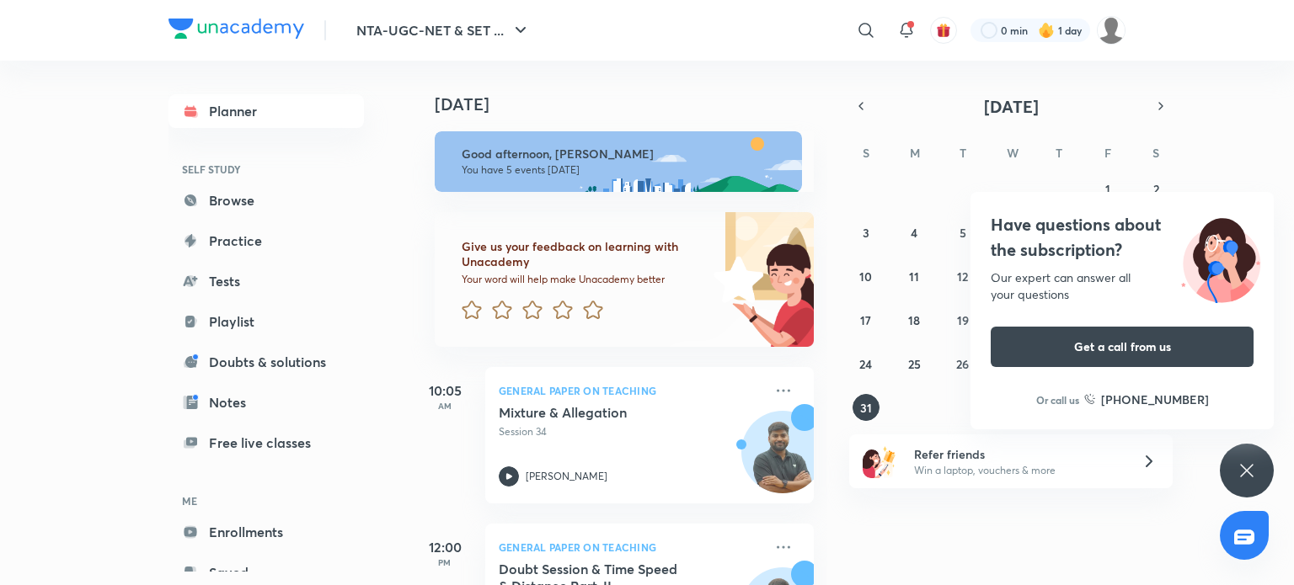
click at [1240, 467] on icon at bounding box center [1247, 471] width 20 height 20
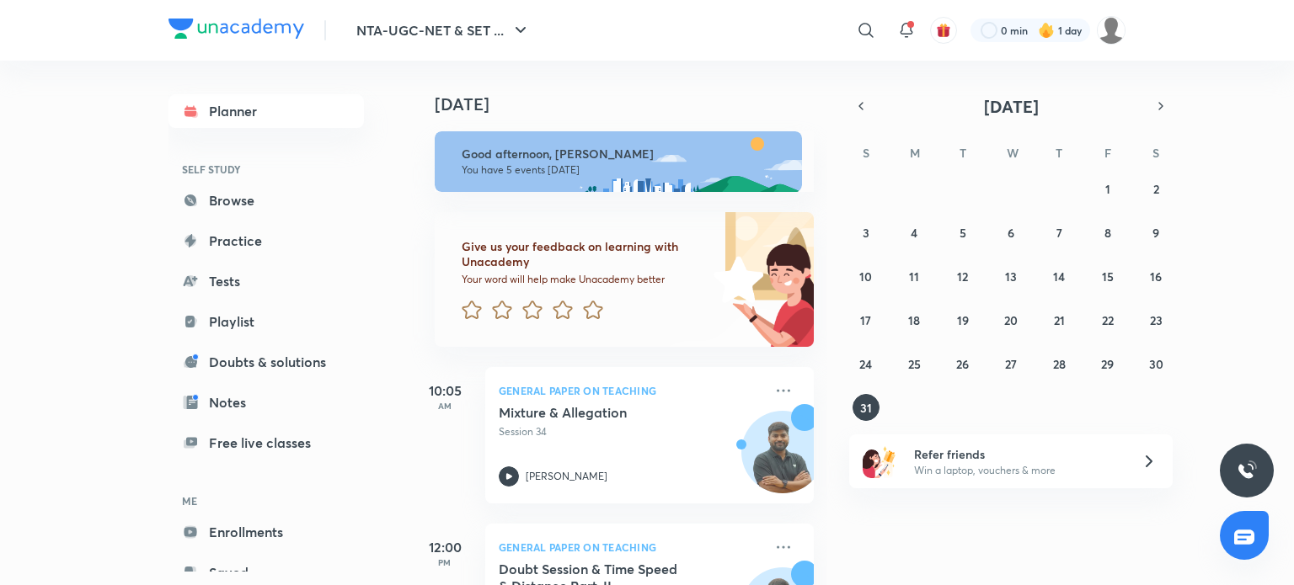
click at [1040, 377] on div "27 28 29 30 31 1 2 3 4 5 6 7 8 9 10 11 12 13 14 15 16 17 18 19 20 21 22 23 24 2…" at bounding box center [1010, 298] width 323 height 246
click at [1021, 232] on button "6" at bounding box center [1010, 232] width 27 height 27
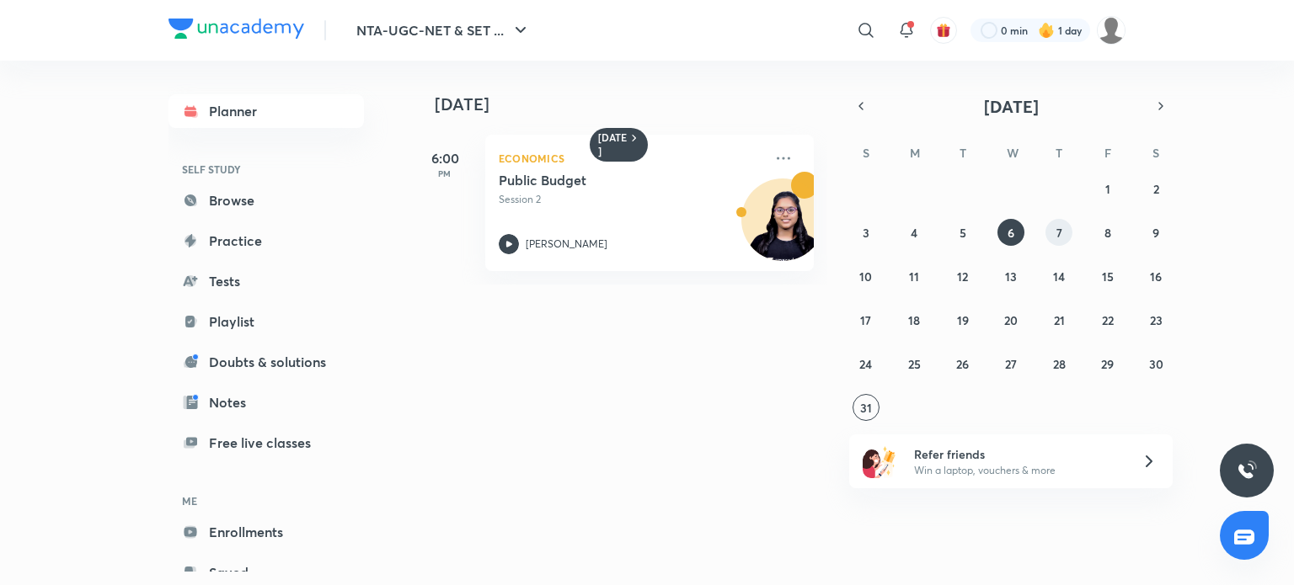
click at [1059, 230] on abbr "7" at bounding box center [1059, 233] width 6 height 16
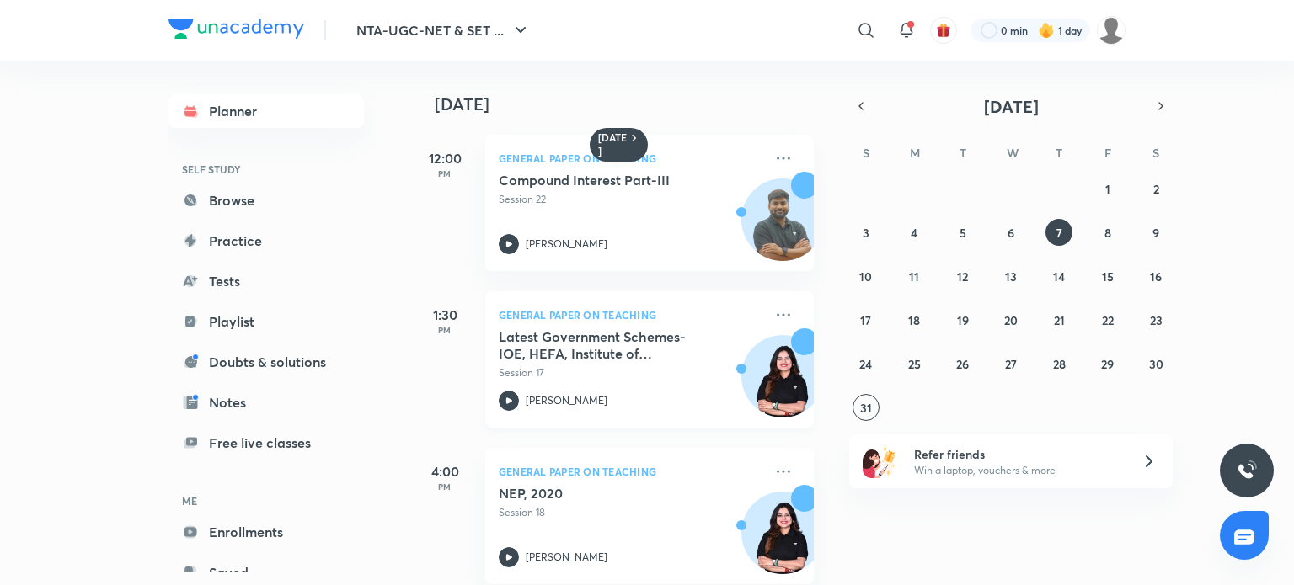
scroll to position [182, 0]
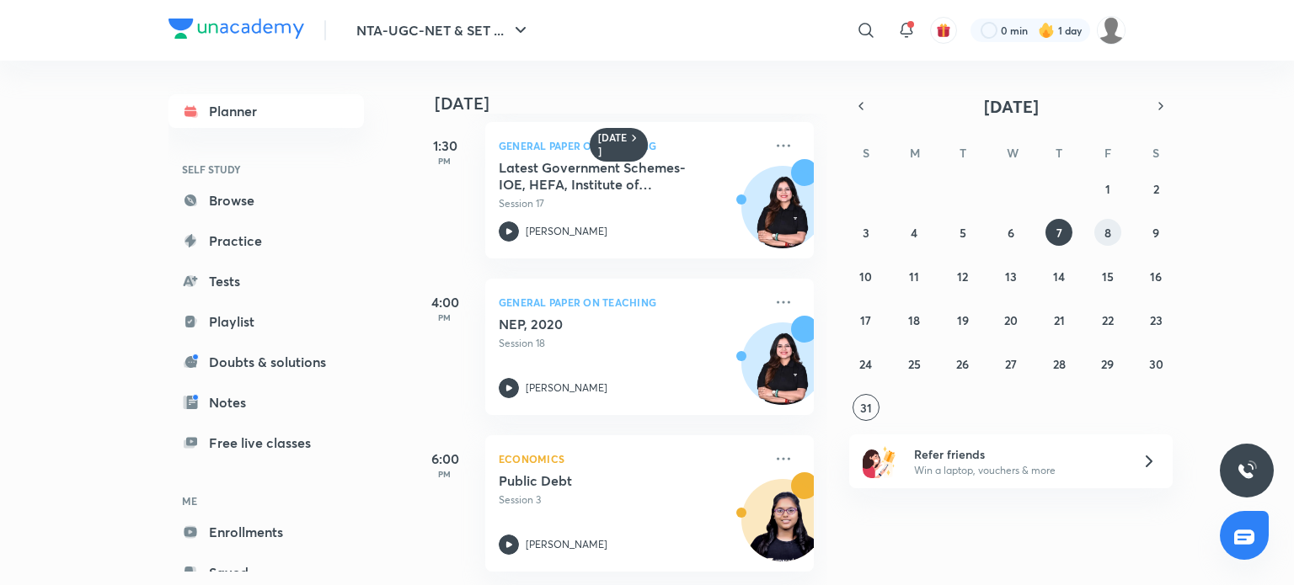
click at [1101, 241] on button "8" at bounding box center [1107, 232] width 27 height 27
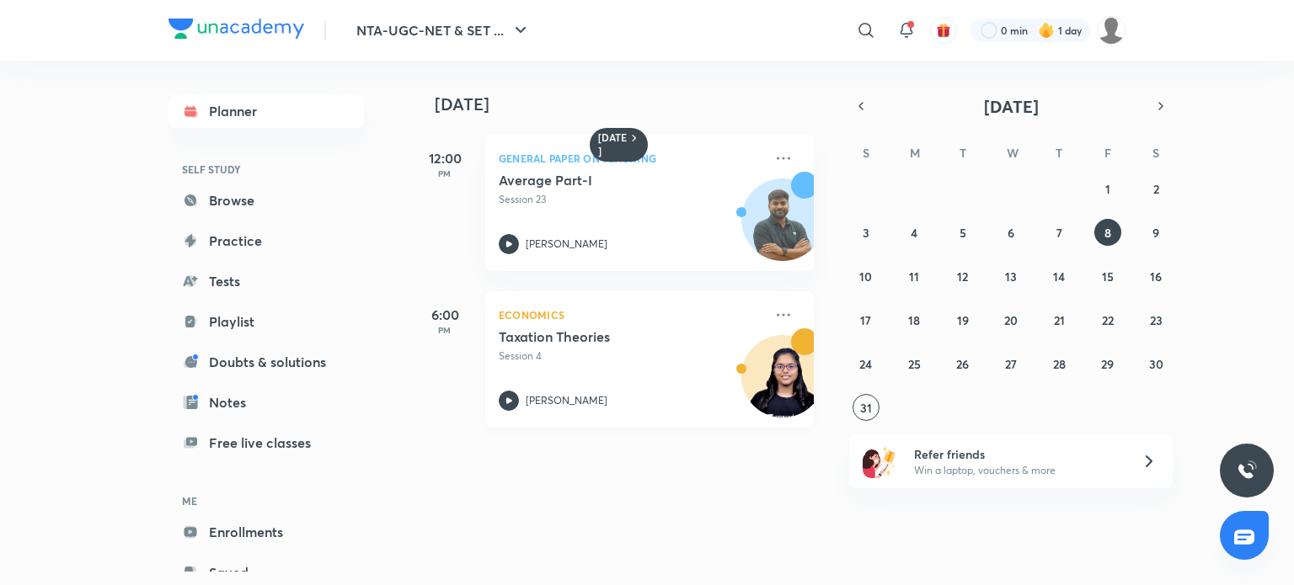
click at [532, 336] on h5 "Taxation Theories" at bounding box center [604, 337] width 210 height 17
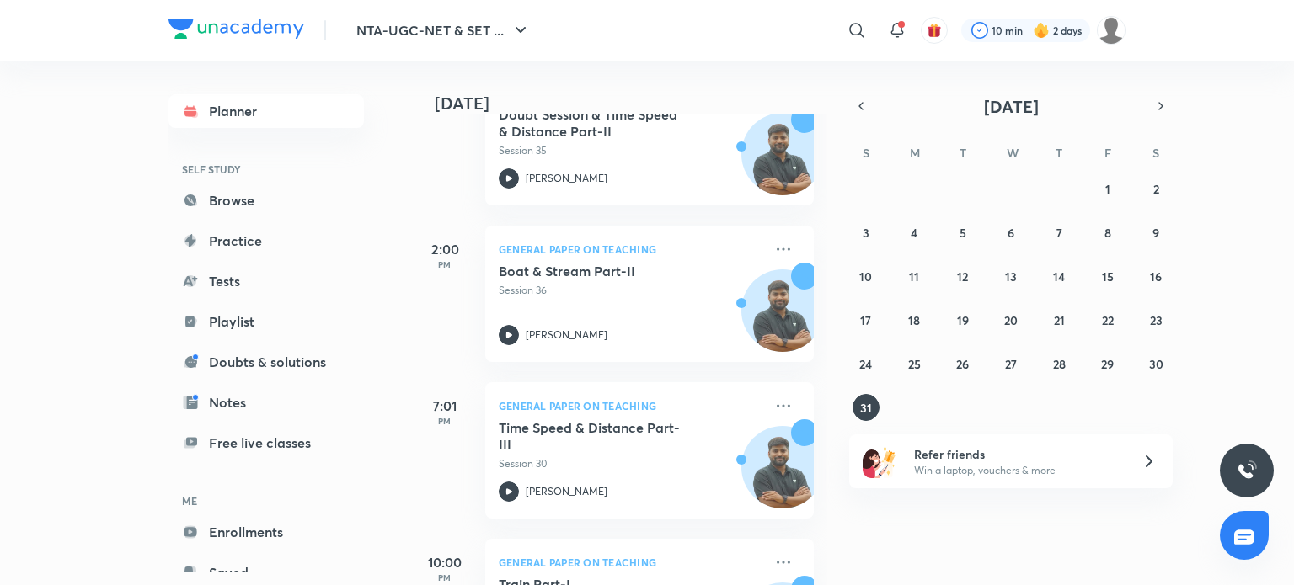
scroll to position [571, 0]
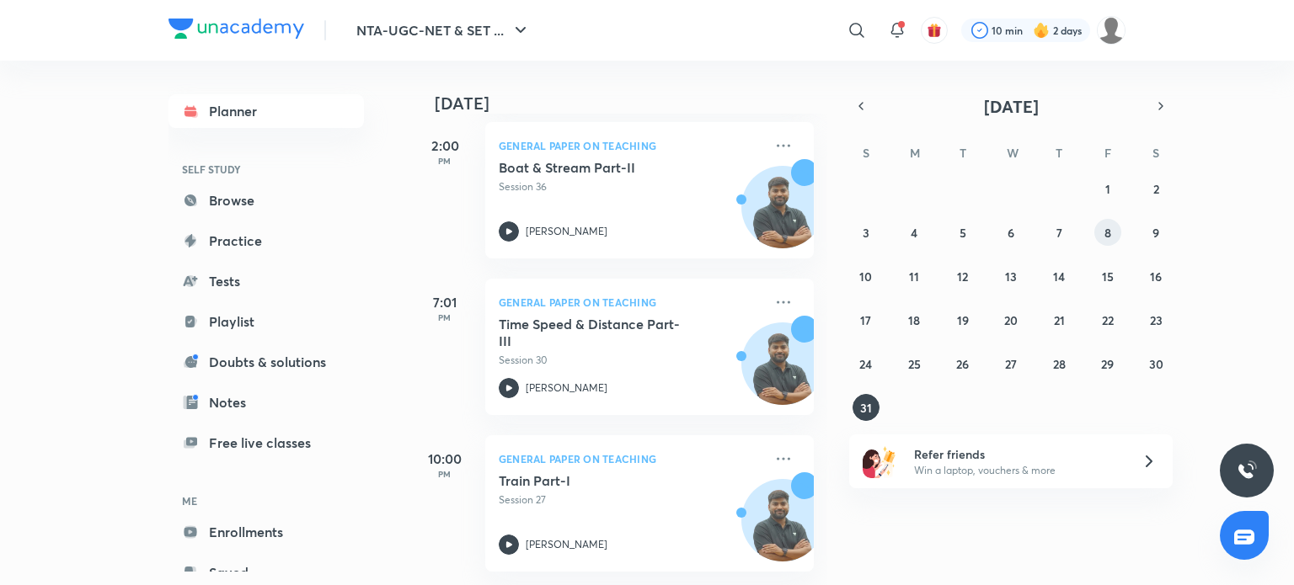
click at [1109, 236] on abbr "8" at bounding box center [1107, 233] width 7 height 16
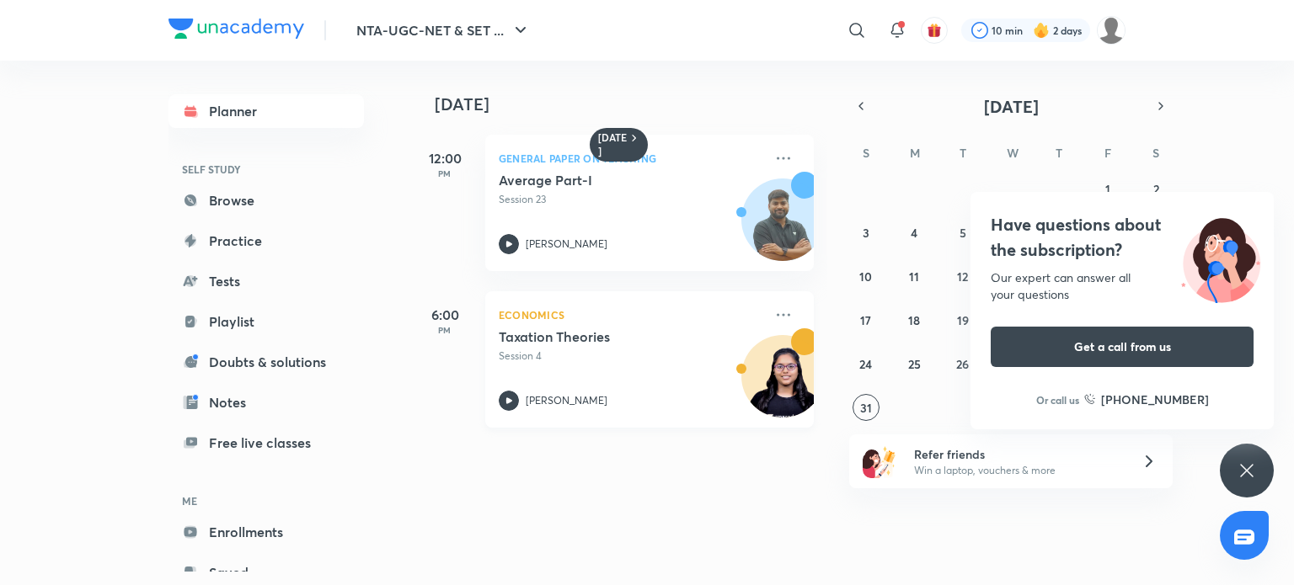
click at [681, 312] on p "Economics" at bounding box center [631, 315] width 265 height 20
click at [1230, 473] on div "Have questions about the subscription? Our expert can answer all your questions…" at bounding box center [1247, 471] width 54 height 54
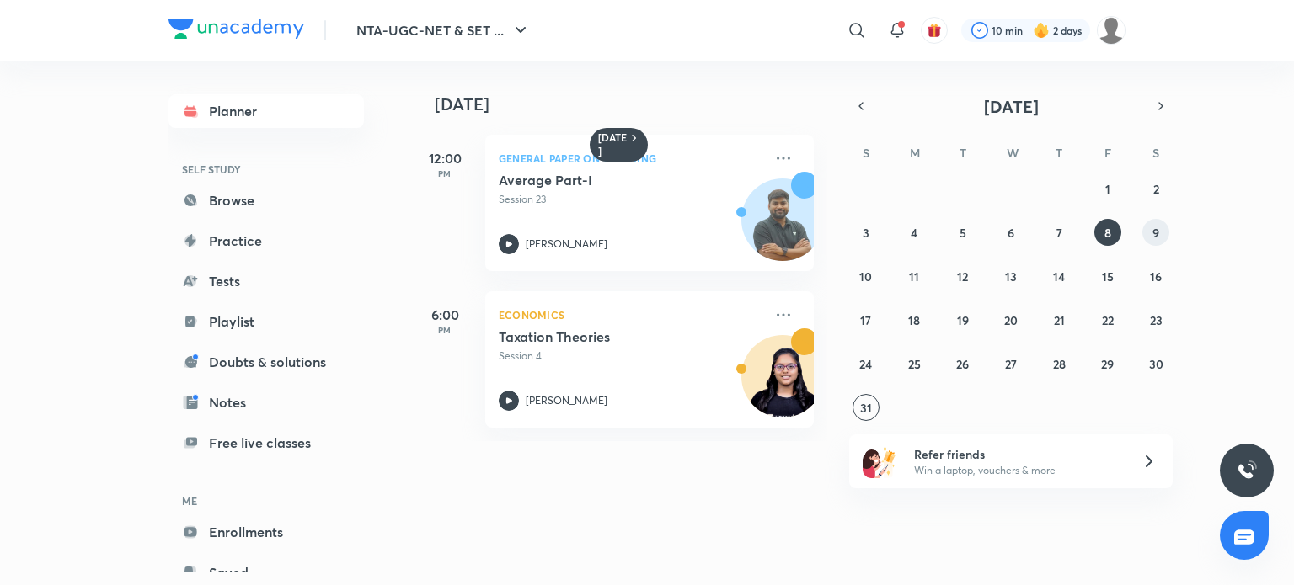
click at [1164, 242] on button "9" at bounding box center [1155, 232] width 27 height 27
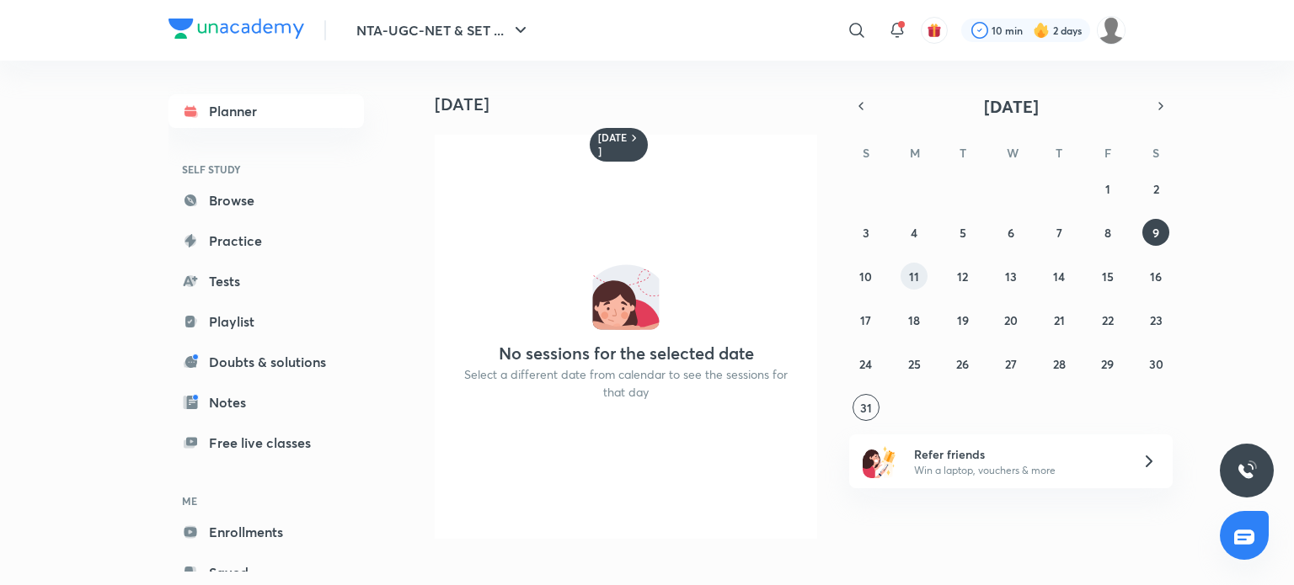
click at [910, 280] on abbr "11" at bounding box center [914, 277] width 10 height 16
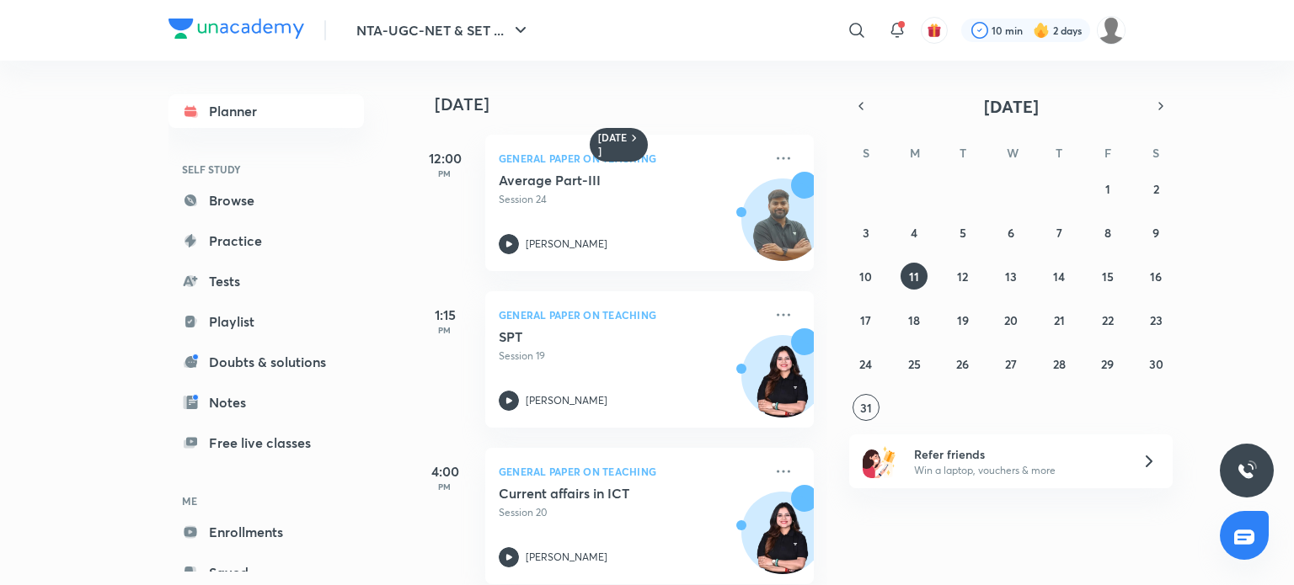
scroll to position [182, 0]
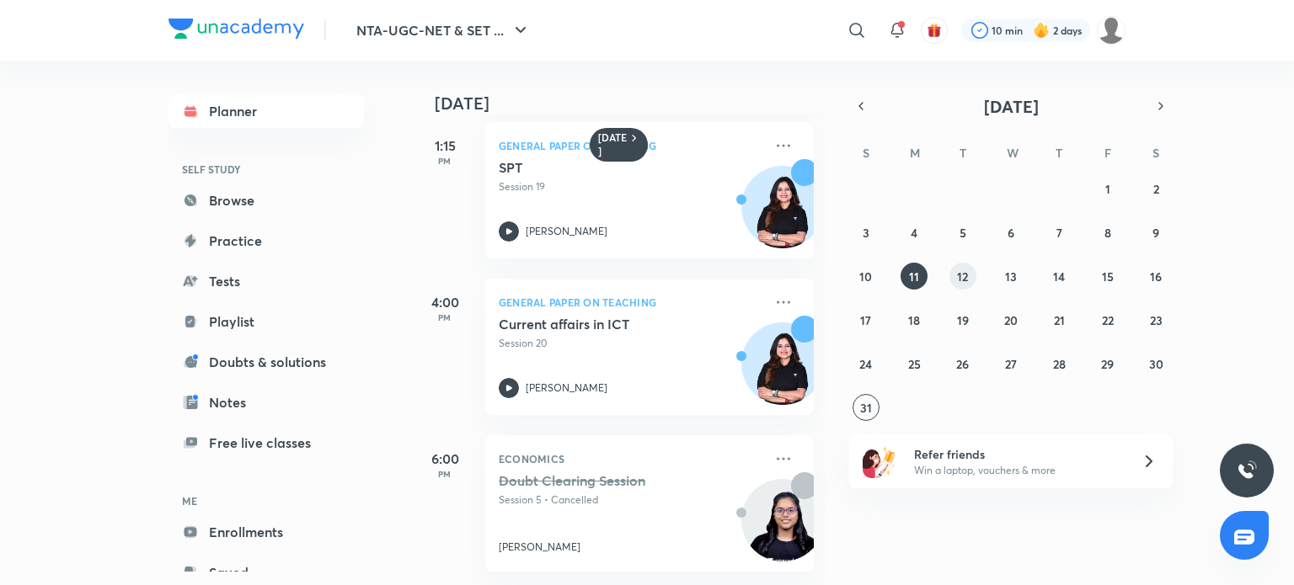
click at [956, 281] on button "12" at bounding box center [962, 276] width 27 height 27
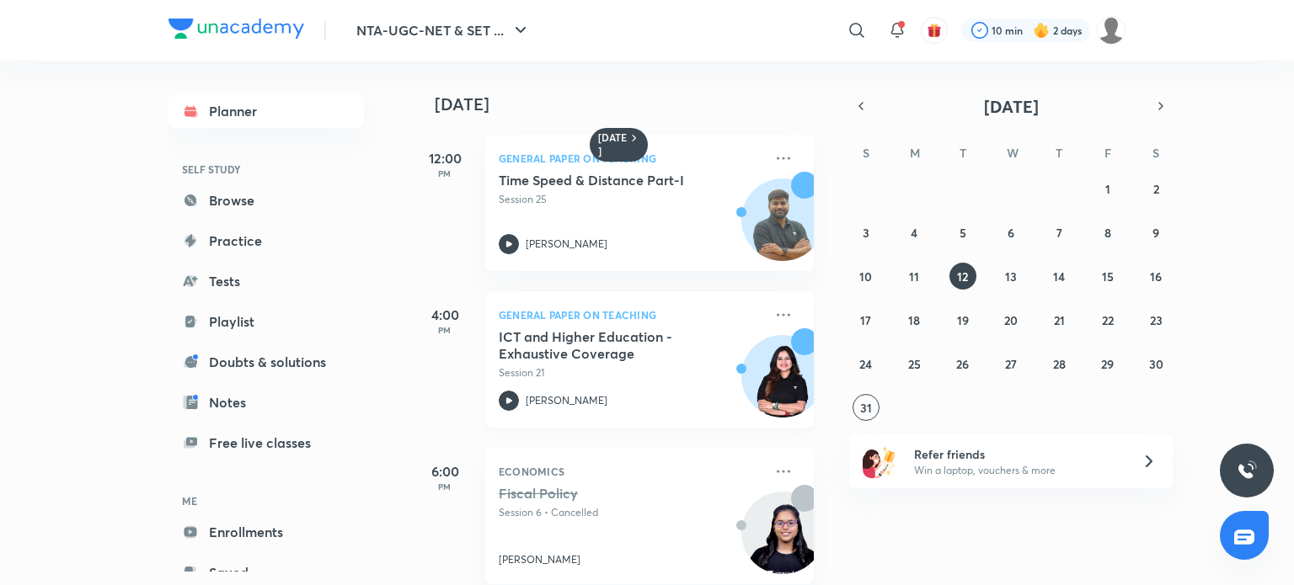
scroll to position [25, 0]
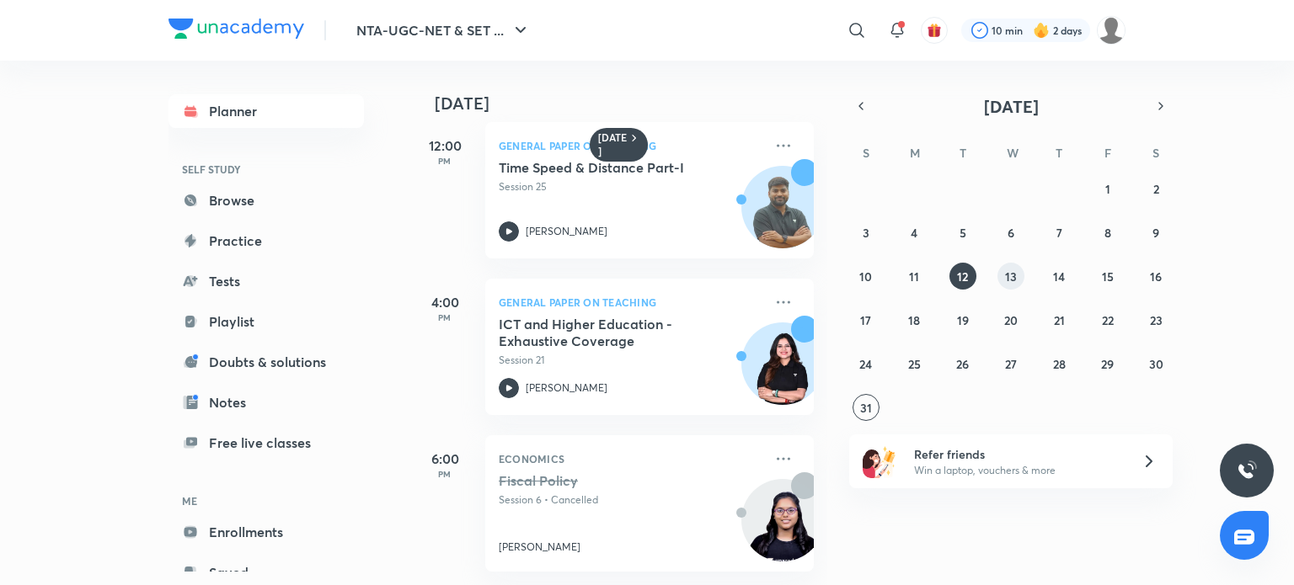
click at [1009, 274] on abbr "13" at bounding box center [1011, 277] width 12 height 16
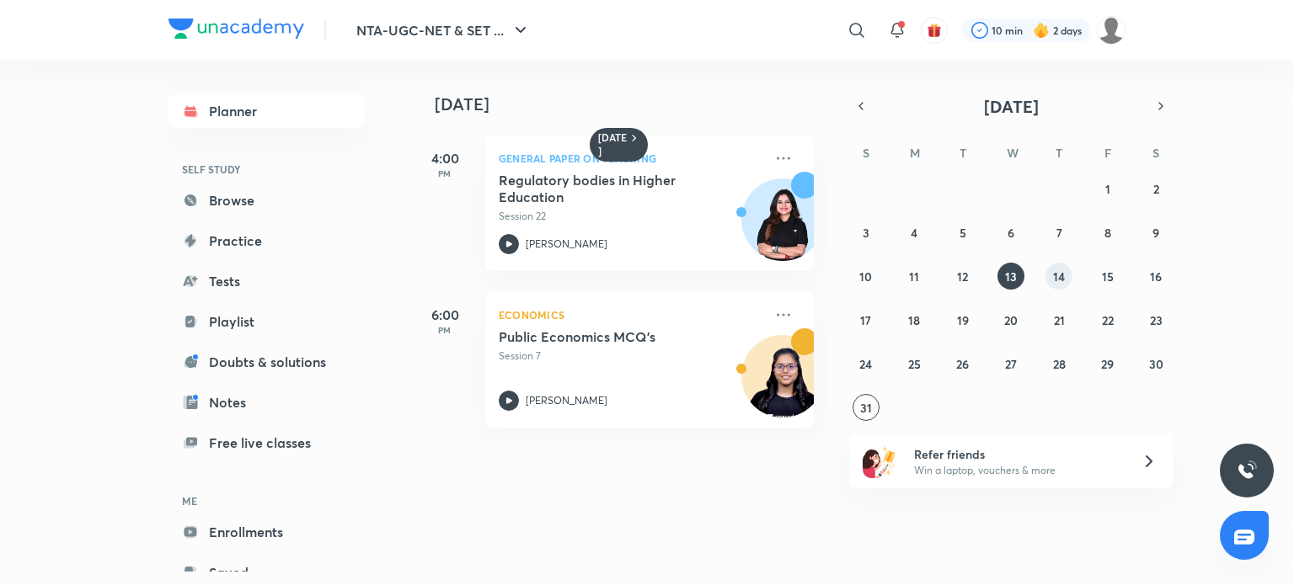
click at [1072, 282] on div "27 28 29 30 31 1 2 3 4 5 6 7 8 9 10 11 12 13 14 15 16 17 18 19 20 21 22 23 24 2…" at bounding box center [1010, 298] width 323 height 246
click at [1060, 275] on abbr "14" at bounding box center [1059, 277] width 12 height 16
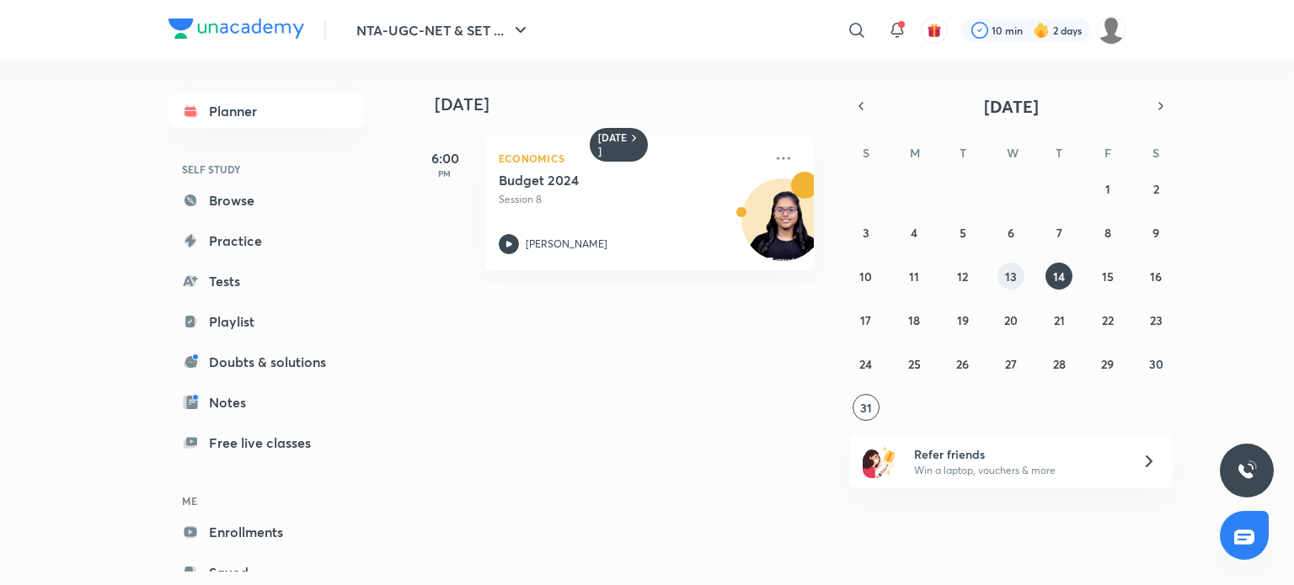
click at [1004, 283] on button "13" at bounding box center [1010, 276] width 27 height 27
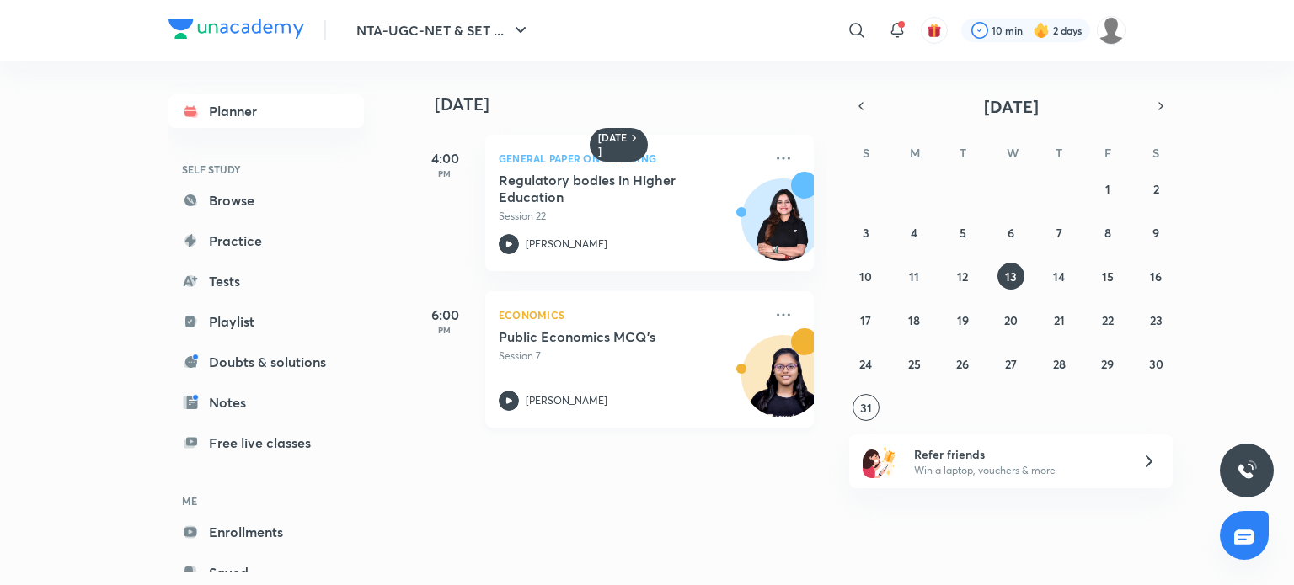
click at [607, 353] on p "Session 7" at bounding box center [631, 356] width 265 height 15
